Goal: Find specific page/section: Find specific page/section

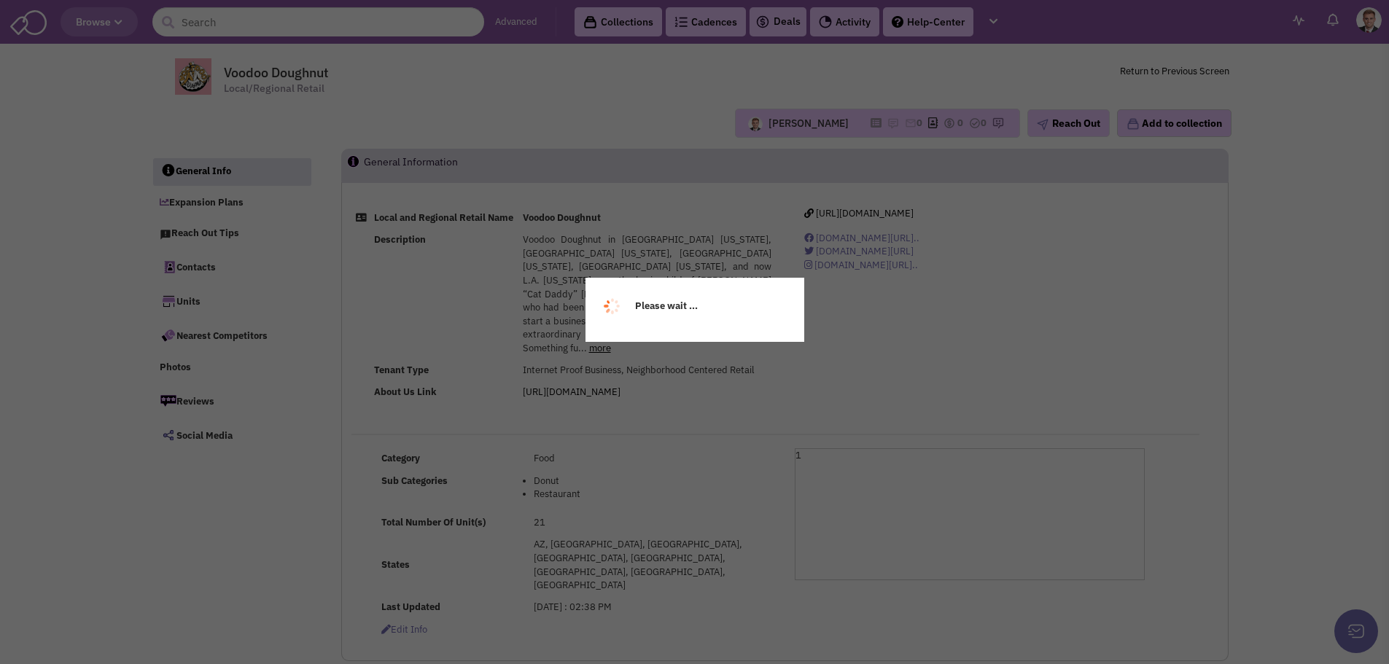
select select
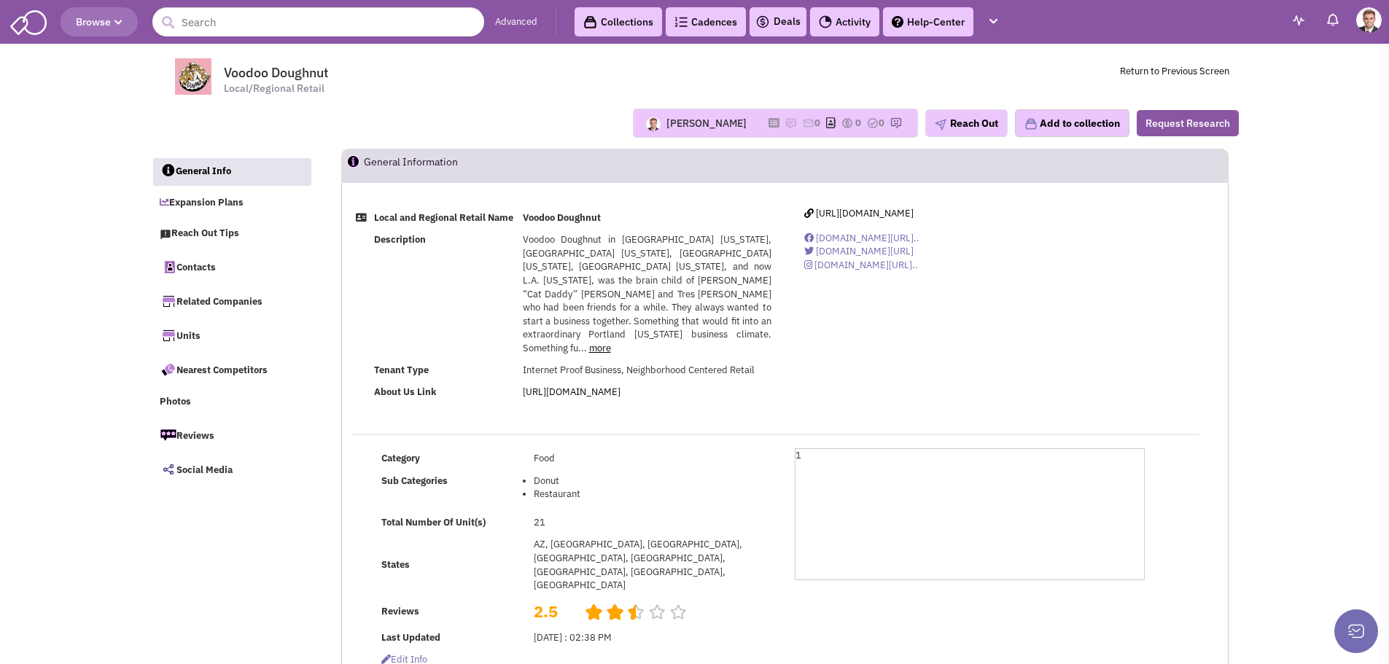
click at [554, 522] on td "21" at bounding box center [652, 523] width 246 height 22
click at [211, 20] on input "text" at bounding box center [318, 21] width 332 height 29
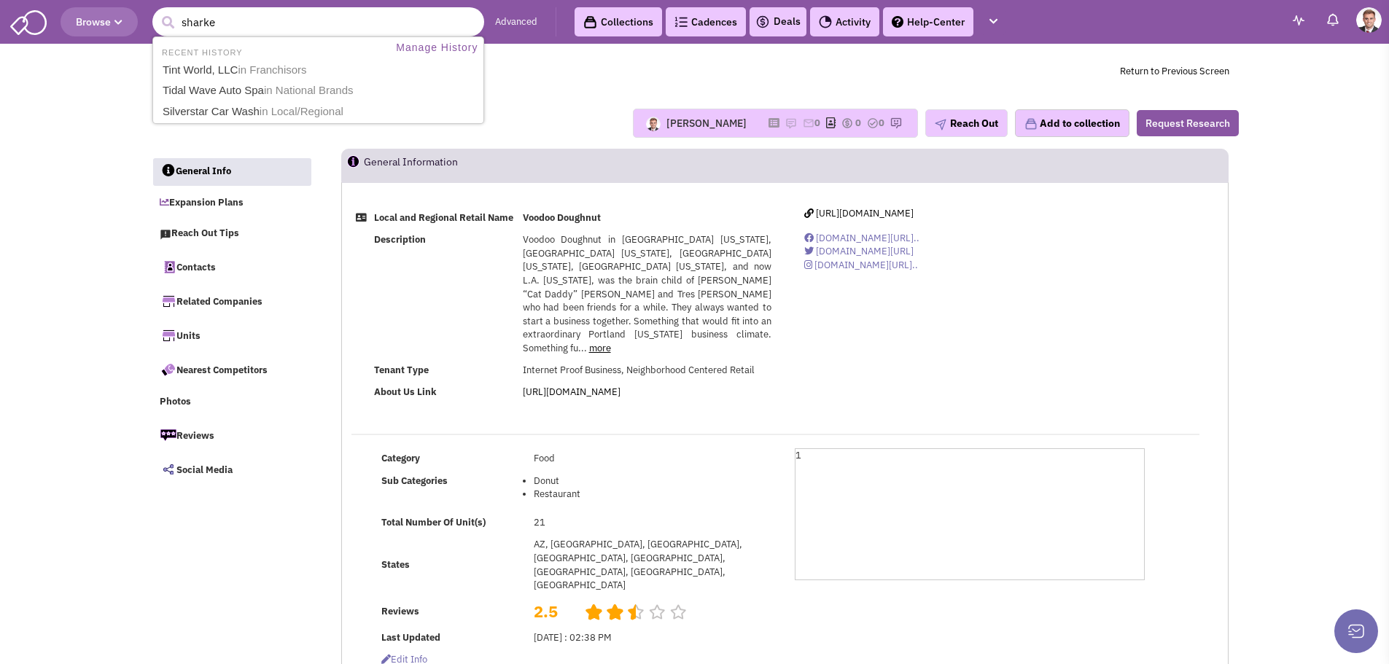
type input "[PERSON_NAME]"
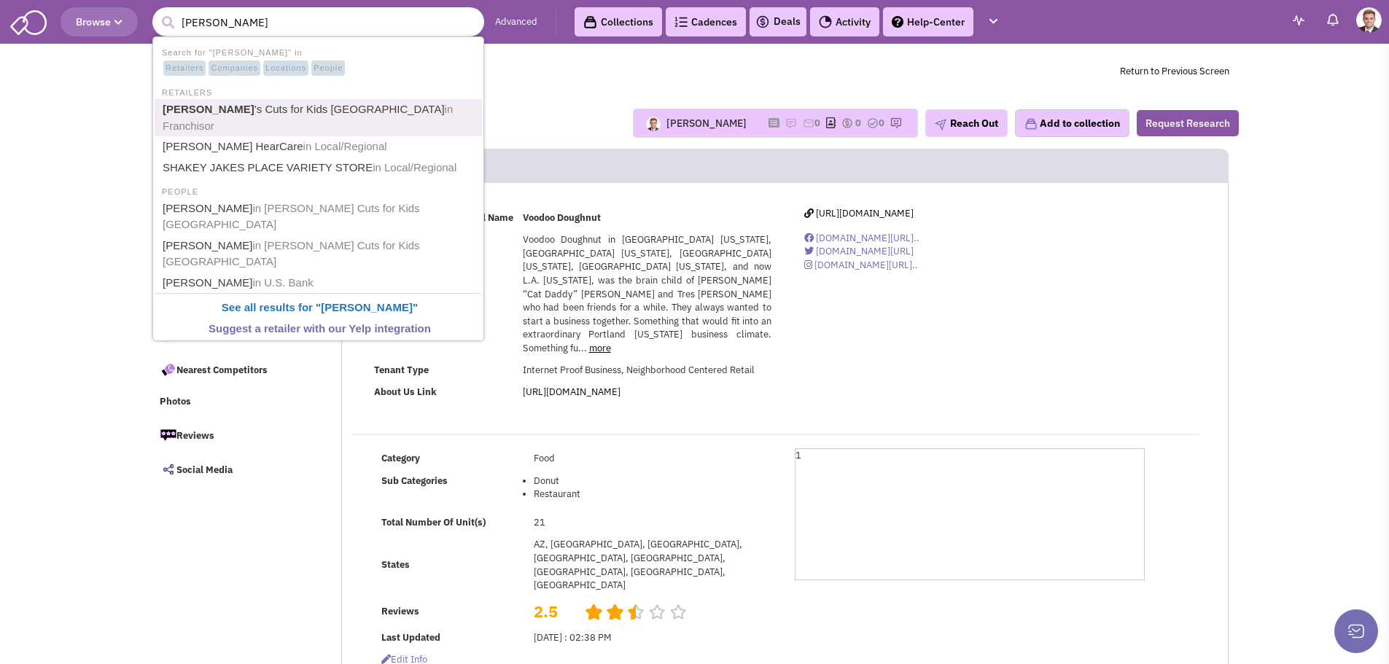
click at [237, 104] on link "[PERSON_NAME] 's Cuts for Kids [GEOGRAPHIC_DATA] in [GEOGRAPHIC_DATA]" at bounding box center [319, 118] width 323 height 36
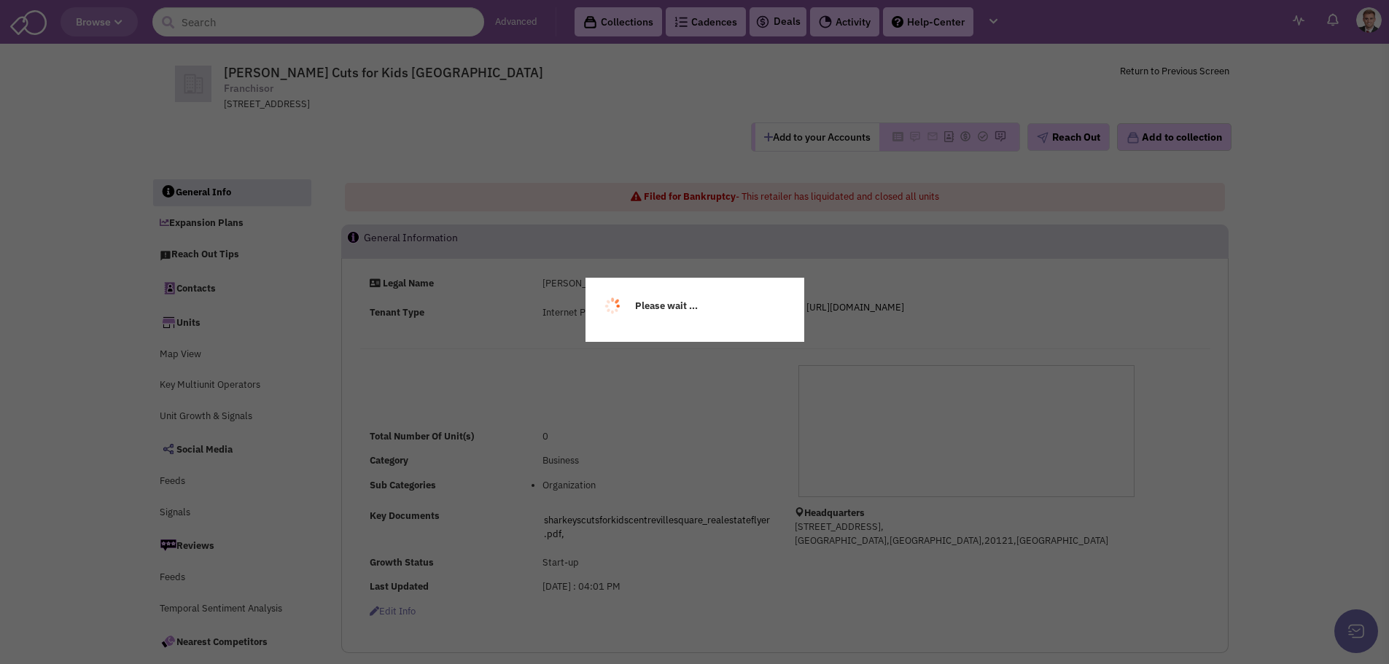
select select
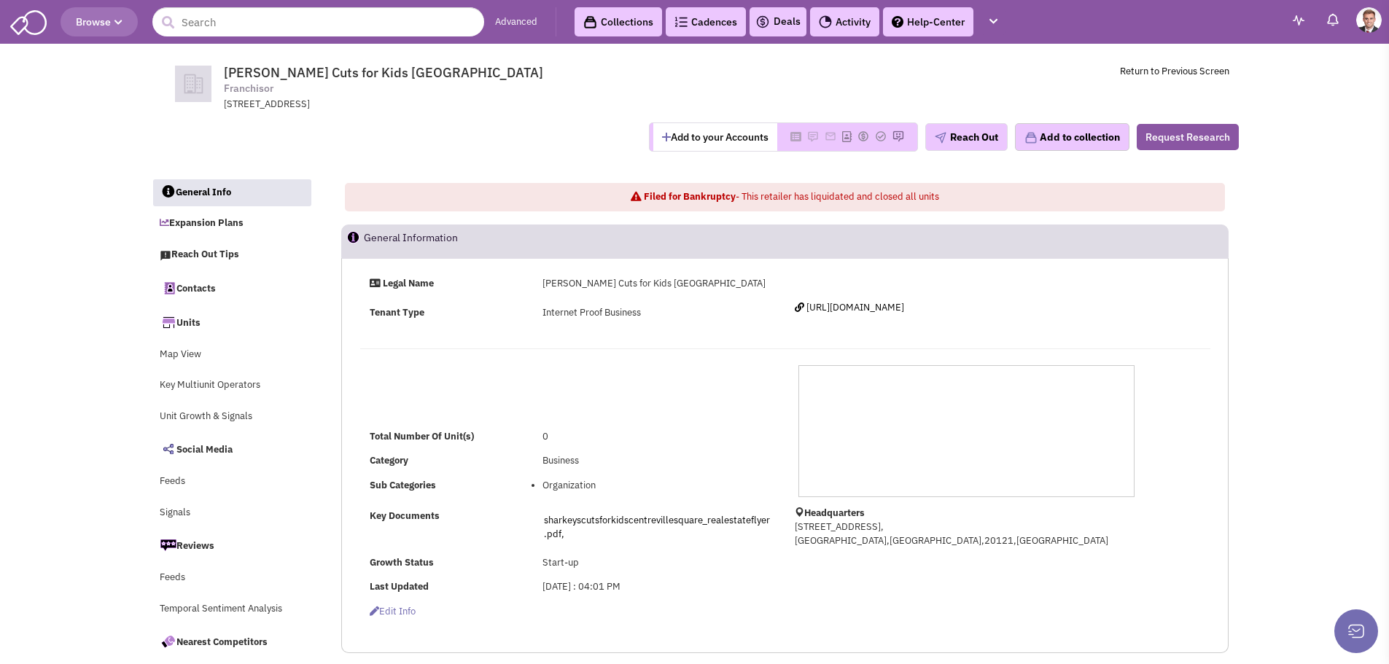
select select
